Goal: Navigation & Orientation: Find specific page/section

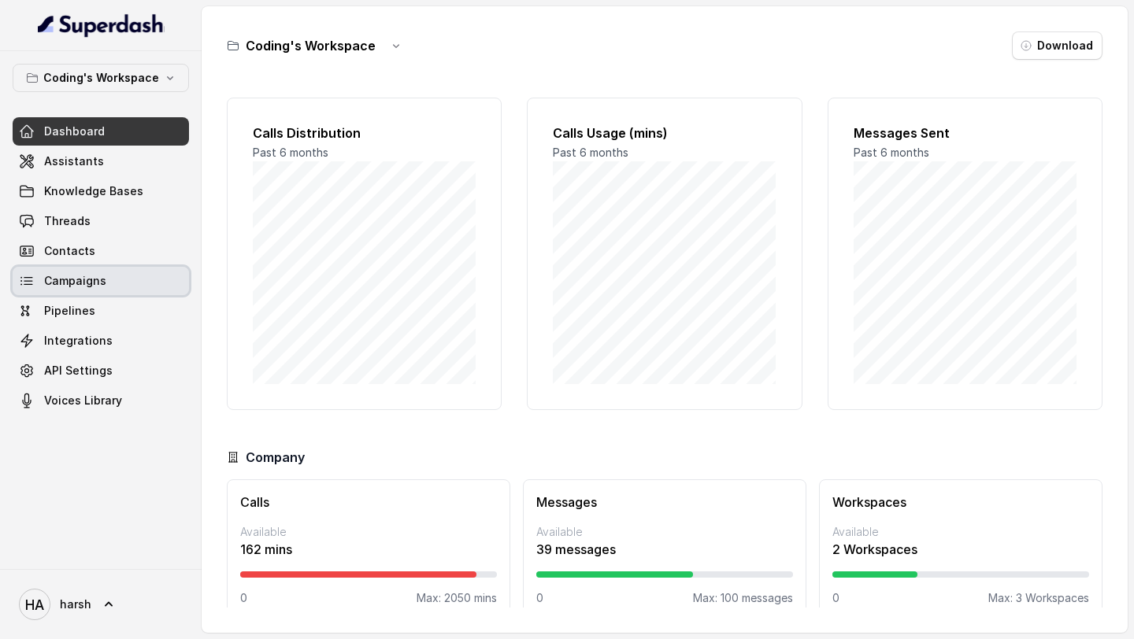
click at [115, 280] on link "Campaigns" at bounding box center [101, 281] width 176 height 28
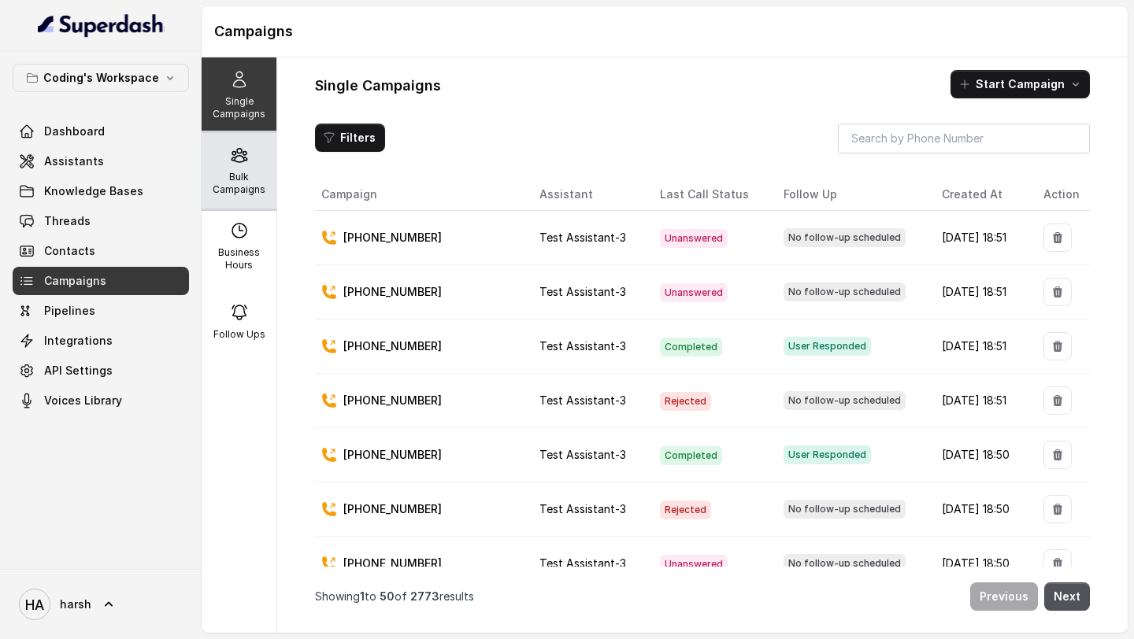
click at [239, 176] on p "Bulk Campaigns" at bounding box center [239, 183] width 62 height 25
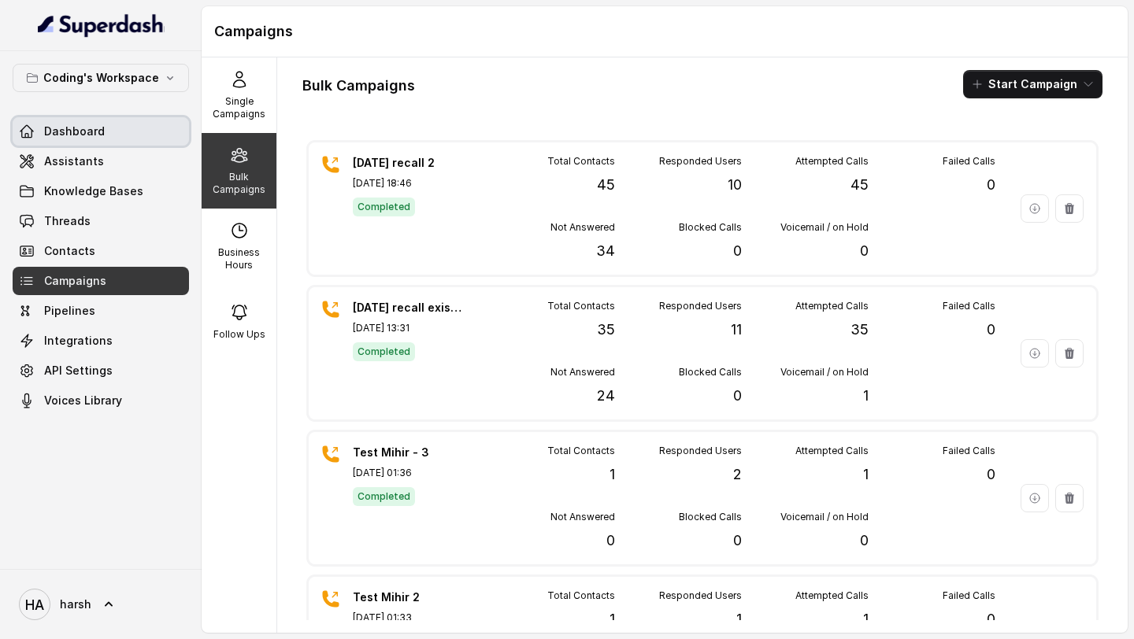
click at [116, 133] on link "Dashboard" at bounding box center [101, 131] width 176 height 28
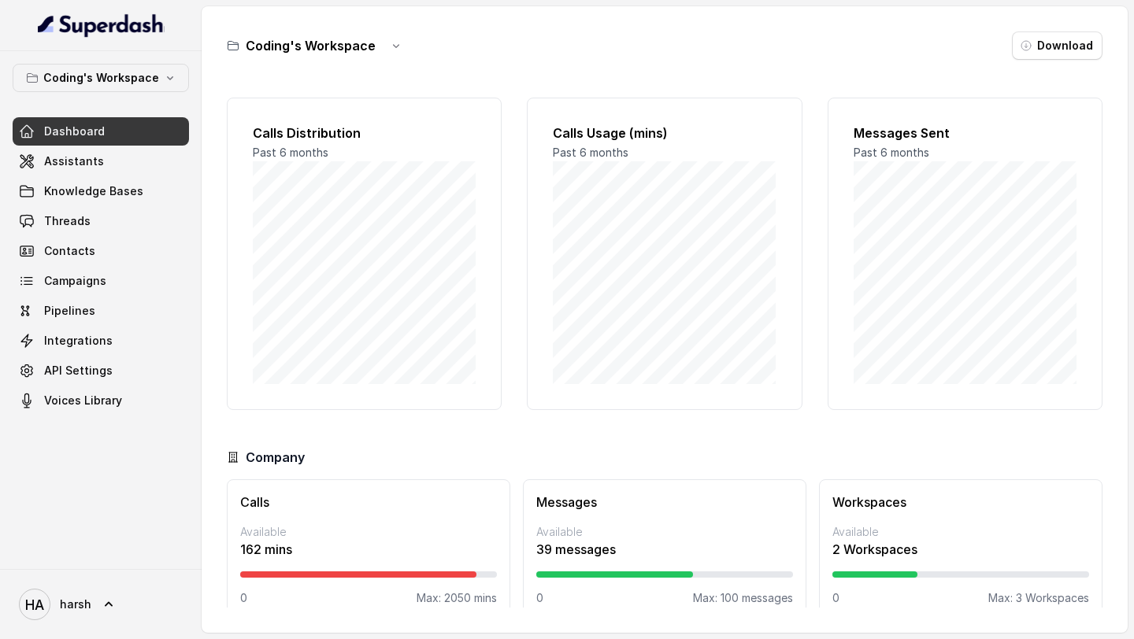
click at [116, 133] on link "Dashboard" at bounding box center [101, 131] width 176 height 28
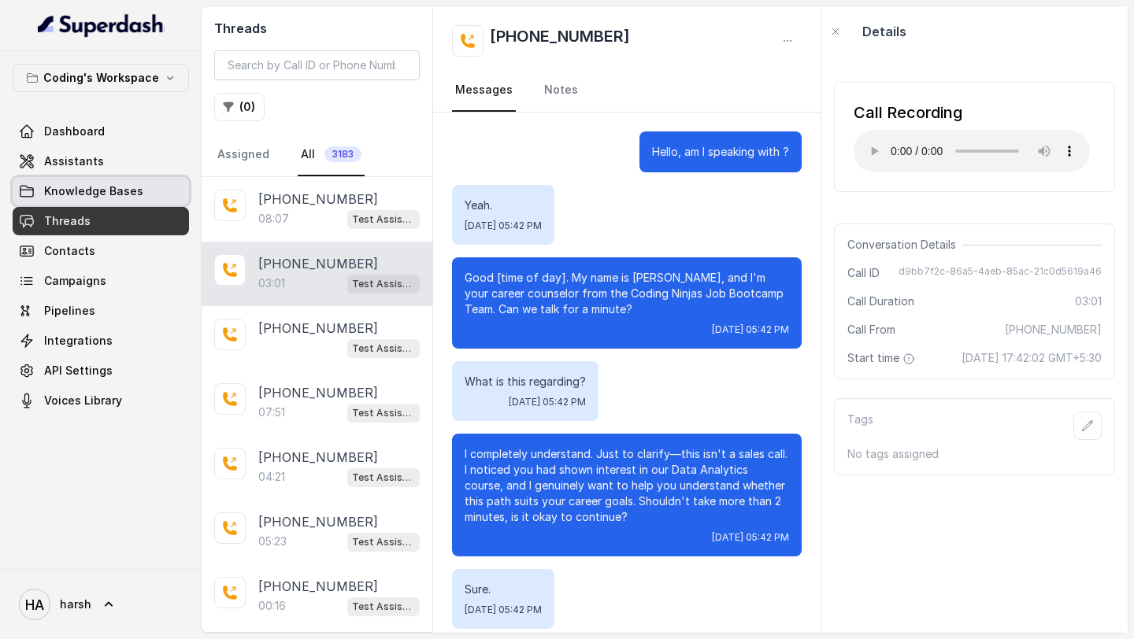
scroll to position [145, 0]
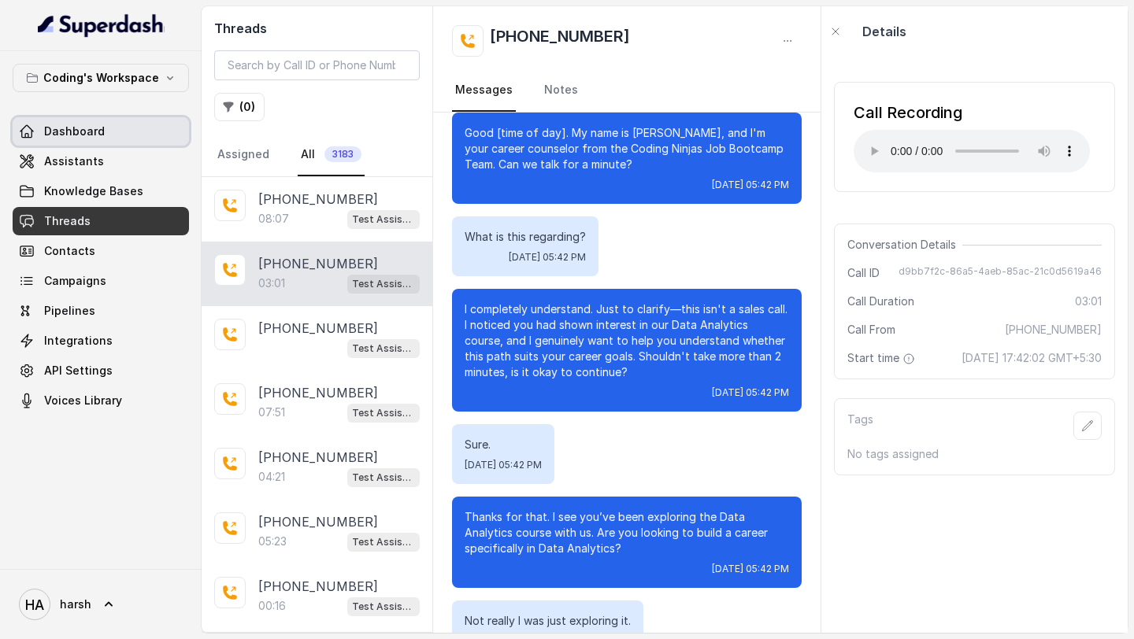
click at [76, 135] on span "Dashboard" at bounding box center [74, 132] width 61 height 16
